Goal: Download file/media: Obtain a digital file from the website

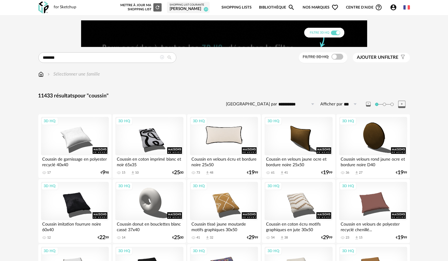
click at [229, 144] on div "3D HQ" at bounding box center [224, 136] width 68 height 38
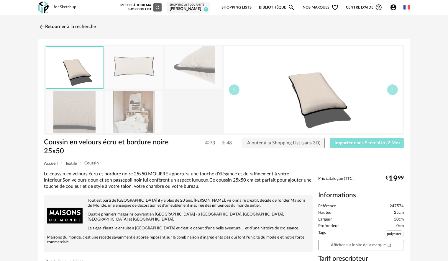
click at [353, 139] on button "Importer dans SketchUp (2 Mo)" at bounding box center [367, 143] width 74 height 11
click at [42, 25] on img at bounding box center [41, 26] width 9 height 9
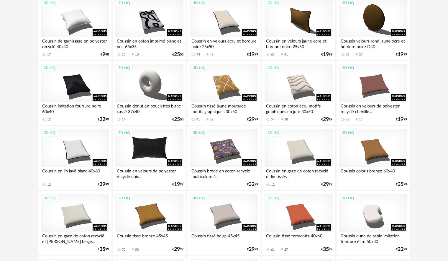
scroll to position [177, 0]
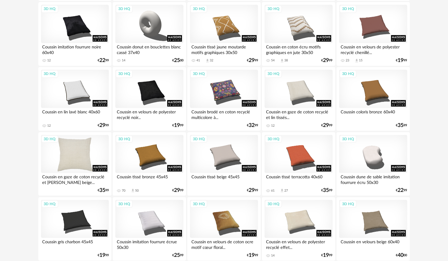
click at [83, 157] on div "3D HQ" at bounding box center [75, 154] width 68 height 38
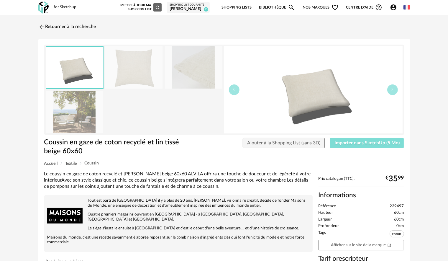
click at [338, 142] on span "Importer dans SketchUp (5 Mo)" at bounding box center [366, 142] width 65 height 5
click at [43, 29] on img at bounding box center [41, 26] width 9 height 9
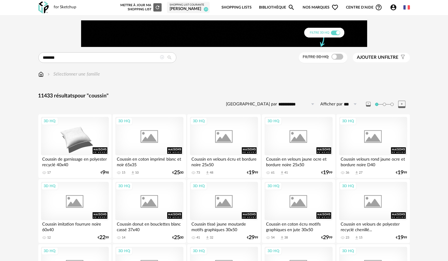
scroll to position [177, 0]
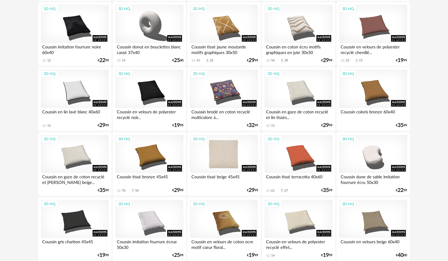
click at [233, 158] on div "3D HQ" at bounding box center [224, 154] width 68 height 38
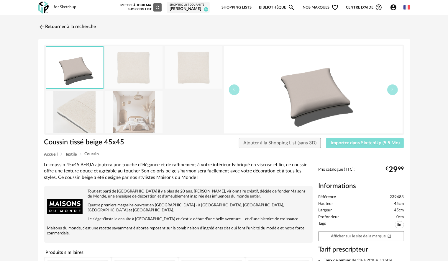
click at [370, 139] on button "Importer dans SketchUp (5,5 Mo)" at bounding box center [365, 143] width 78 height 11
click at [42, 25] on img at bounding box center [41, 26] width 9 height 9
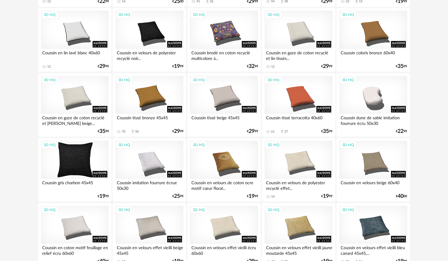
scroll to position [295, 0]
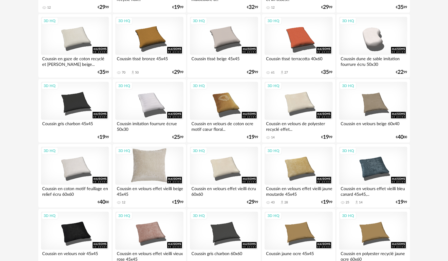
click at [141, 167] on div "3D HQ" at bounding box center [149, 165] width 68 height 38
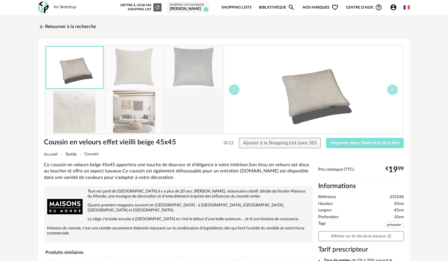
click at [347, 146] on button "Importer dans SketchUp (6,8 Mo)" at bounding box center [365, 143] width 78 height 11
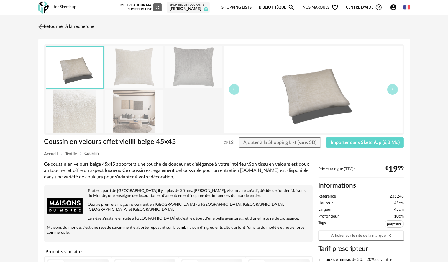
click at [44, 27] on img at bounding box center [41, 26] width 9 height 9
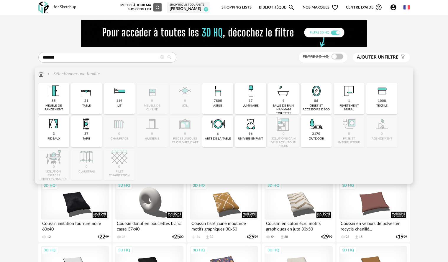
click at [40, 74] on img at bounding box center [40, 74] width 5 height 7
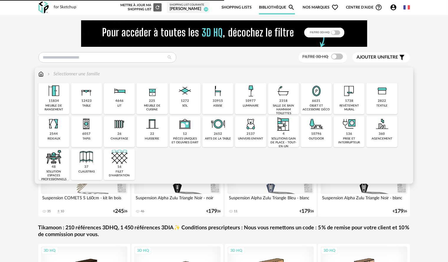
click at [153, 102] on div "225" at bounding box center [152, 101] width 6 height 4
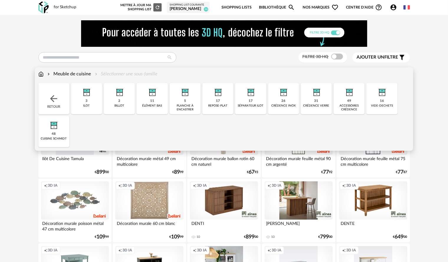
click at [61, 124] on img at bounding box center [54, 124] width 16 height 16
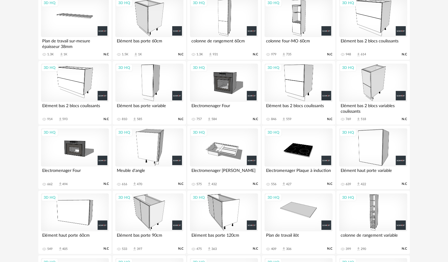
scroll to position [59, 0]
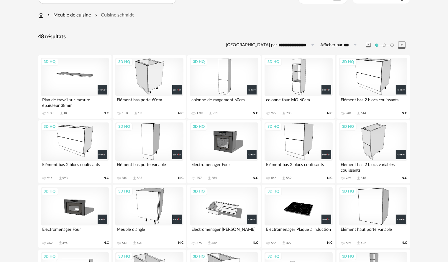
click at [71, 143] on div "3D HQ" at bounding box center [75, 142] width 68 height 38
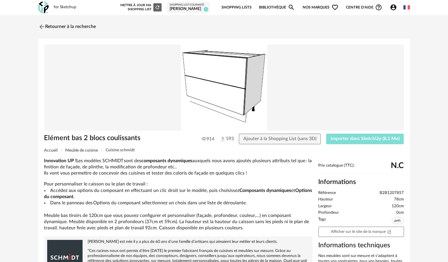
click at [369, 136] on button "Importer dans SketchUp (8,1 Mo)" at bounding box center [365, 139] width 78 height 11
click at [42, 27] on img at bounding box center [41, 26] width 9 height 9
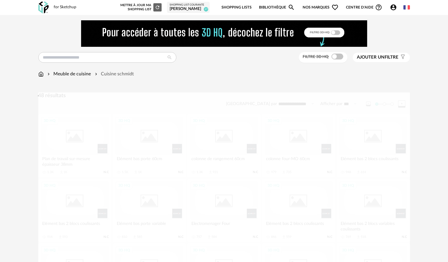
scroll to position [59, 0]
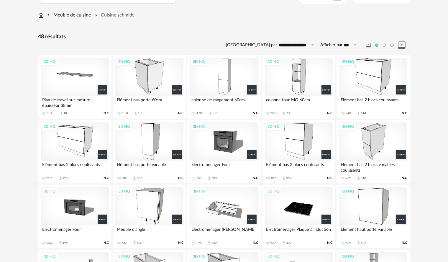
click at [391, 145] on div "3D HQ" at bounding box center [373, 142] width 68 height 38
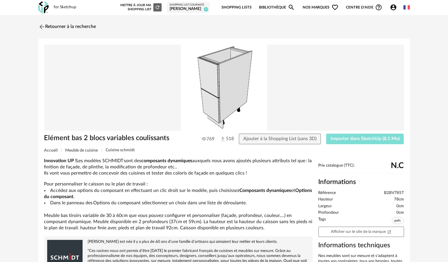
click at [359, 137] on span "Importer dans SketchUp (8,1 Mo)" at bounding box center [364, 138] width 69 height 5
click at [36, 24] on div "Retourner à la recherche Elément bas 2 blocs variables coulissants 769 518 Ajou…" at bounding box center [224, 225] width 382 height 410
click at [39, 24] on img at bounding box center [41, 26] width 9 height 9
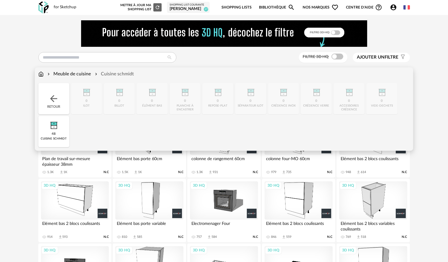
click at [43, 74] on img at bounding box center [40, 74] width 5 height 7
